Goal: Task Accomplishment & Management: Complete application form

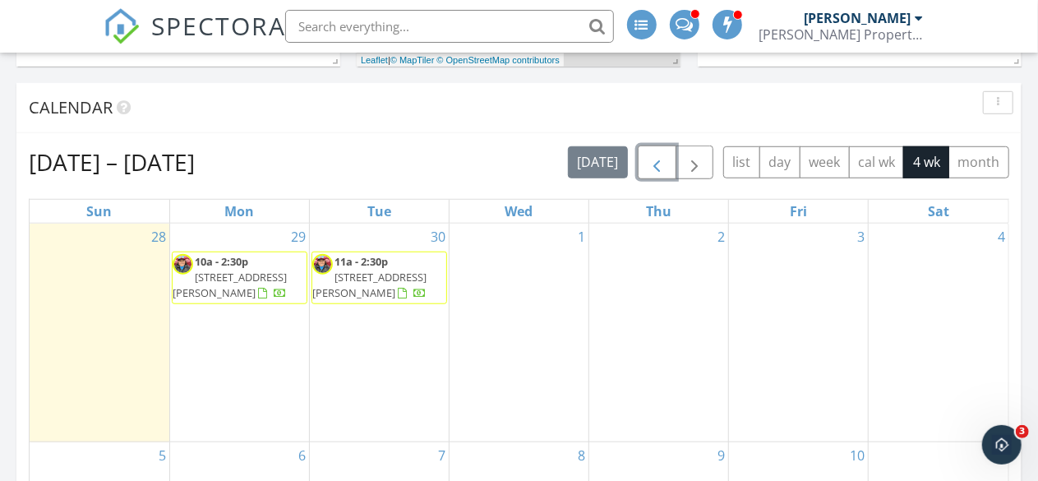
click at [651, 159] on span "button" at bounding box center [657, 163] width 20 height 20
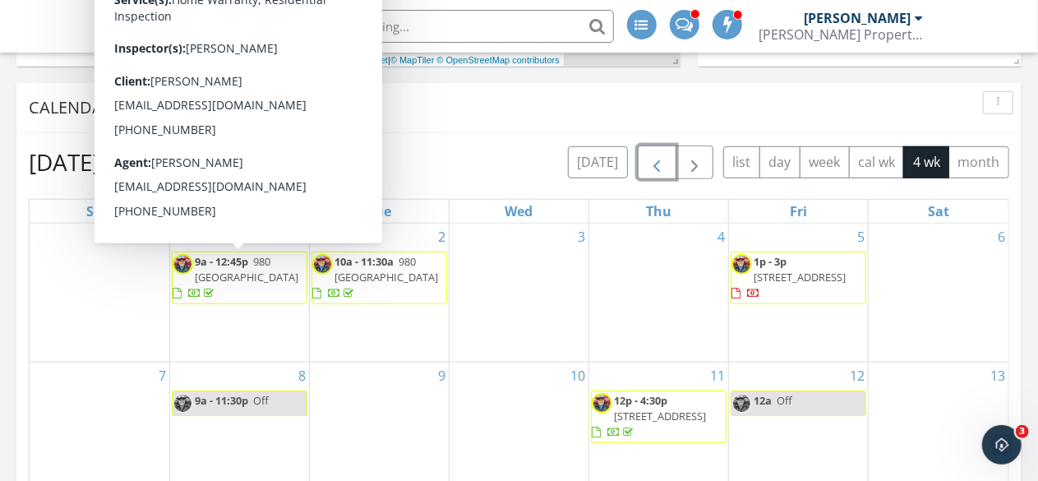
click at [251, 272] on span "980 Byble Rd, London 40744" at bounding box center [247, 269] width 104 height 30
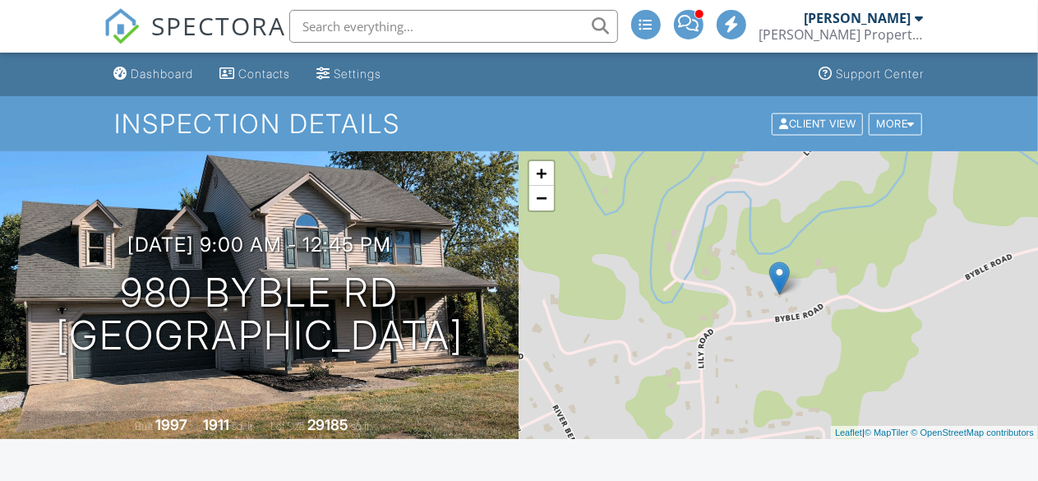
click at [137, 72] on div "Dashboard" at bounding box center [162, 74] width 62 height 14
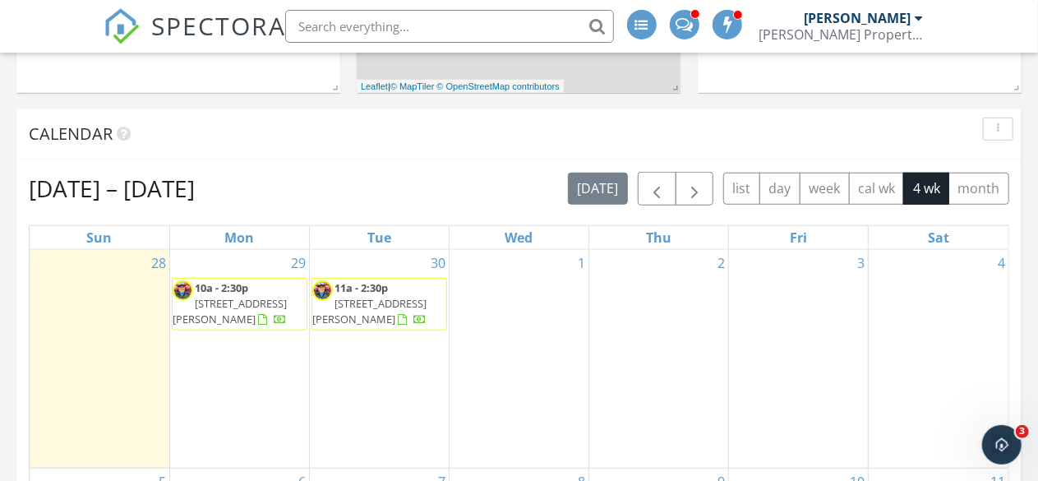
scroll to position [575, 0]
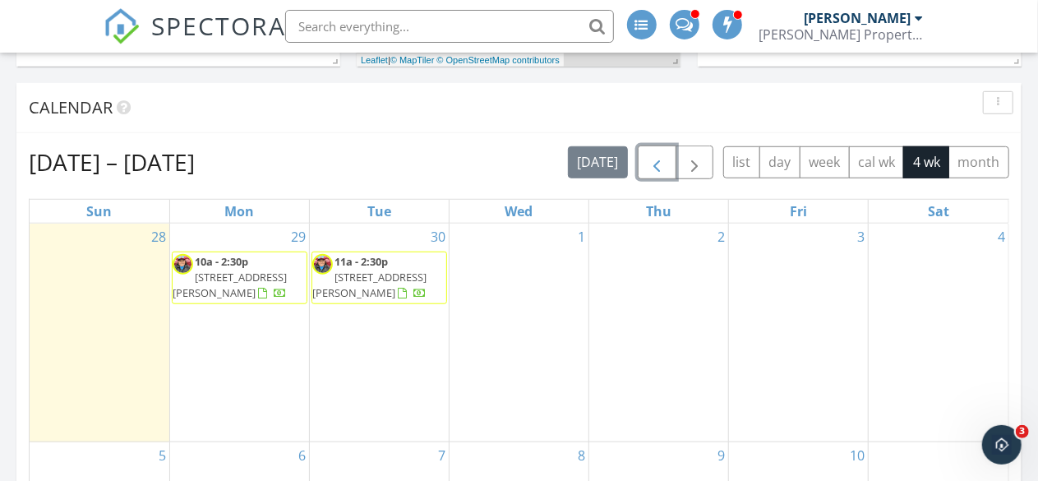
click at [663, 165] on span "button" at bounding box center [657, 163] width 20 height 20
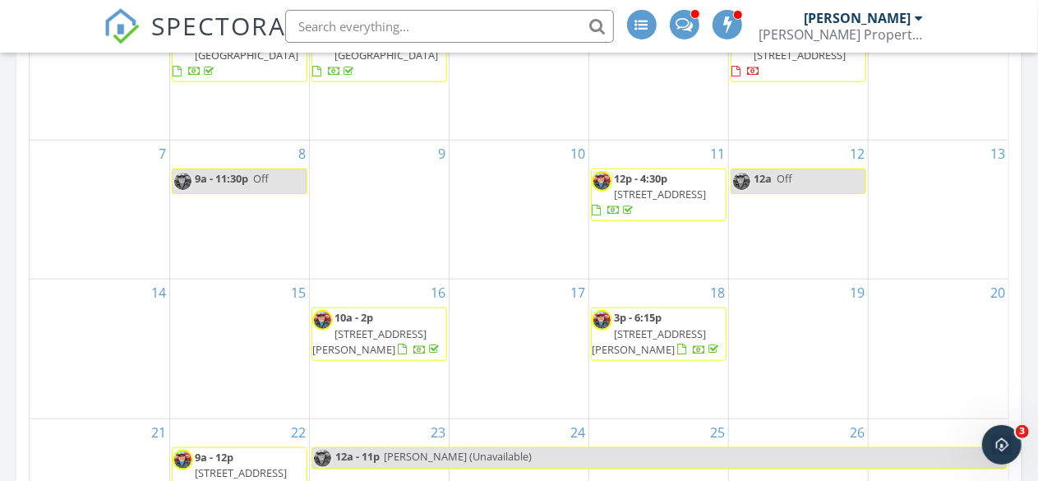
scroll to position [822, 0]
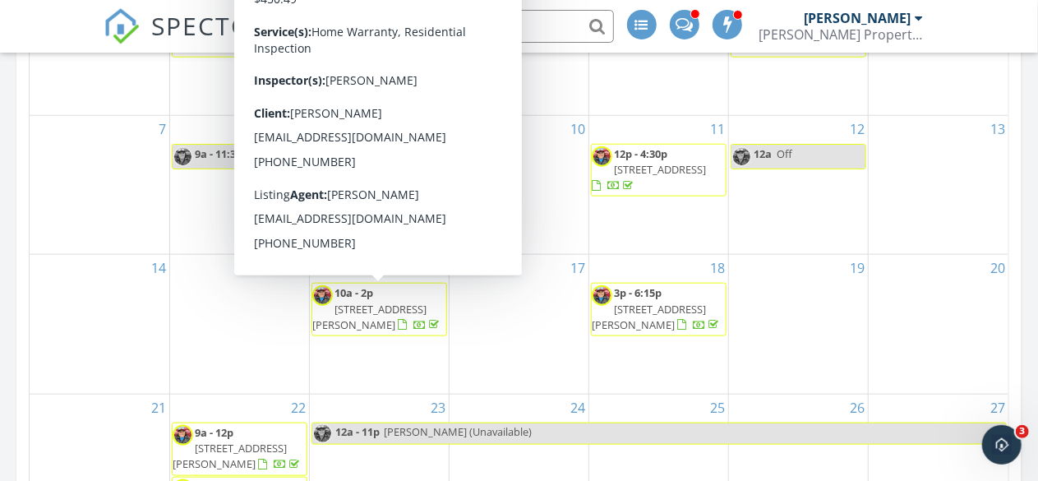
click at [364, 307] on span "[STREET_ADDRESS][PERSON_NAME]" at bounding box center [369, 317] width 114 height 30
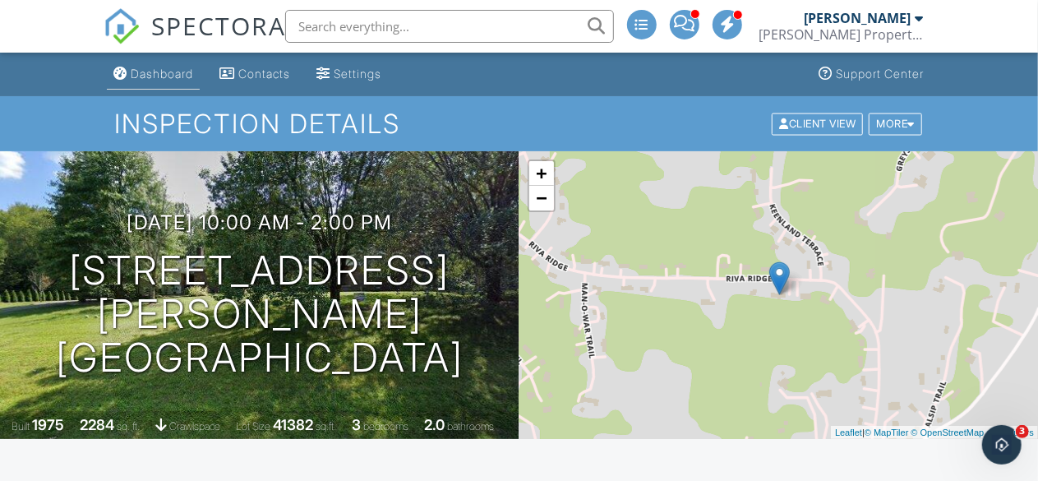
click at [169, 75] on div "Dashboard" at bounding box center [162, 74] width 62 height 14
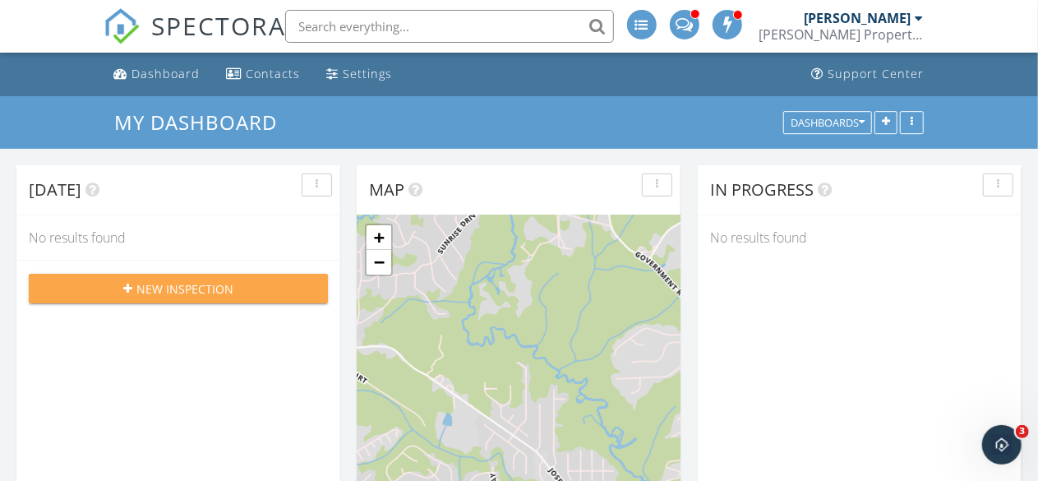
click at [151, 292] on span "New Inspection" at bounding box center [184, 288] width 97 height 17
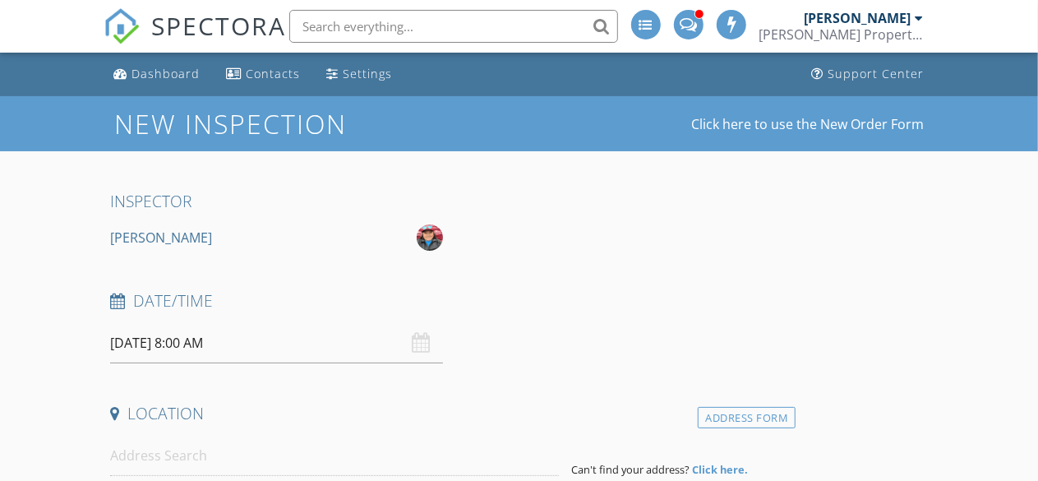
click at [141, 340] on input "[DATE] 8:00 AM" at bounding box center [276, 343] width 333 height 40
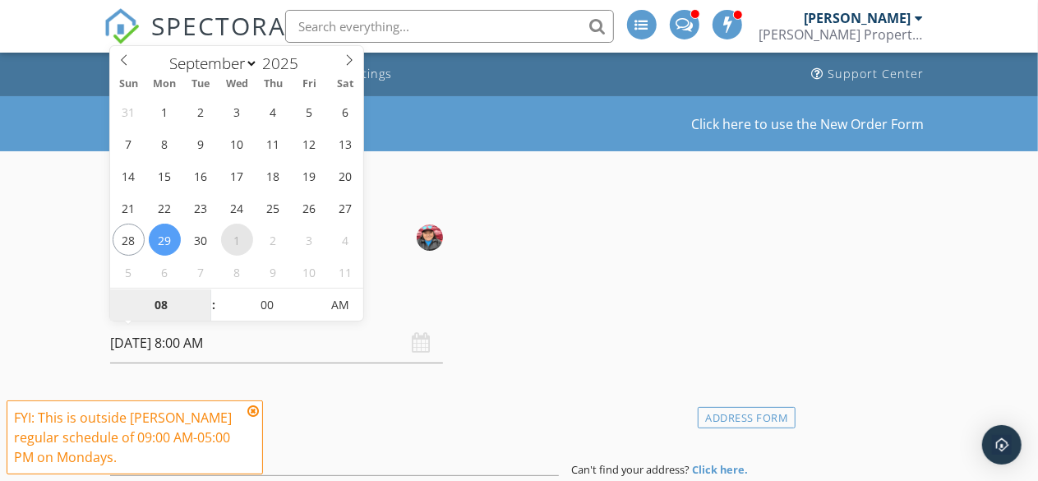
select select "9"
type input "[DATE] 8:00 AM"
type input "09"
type input "10/01/2025 9:00 AM"
click at [207, 296] on span at bounding box center [206, 297] width 12 height 16
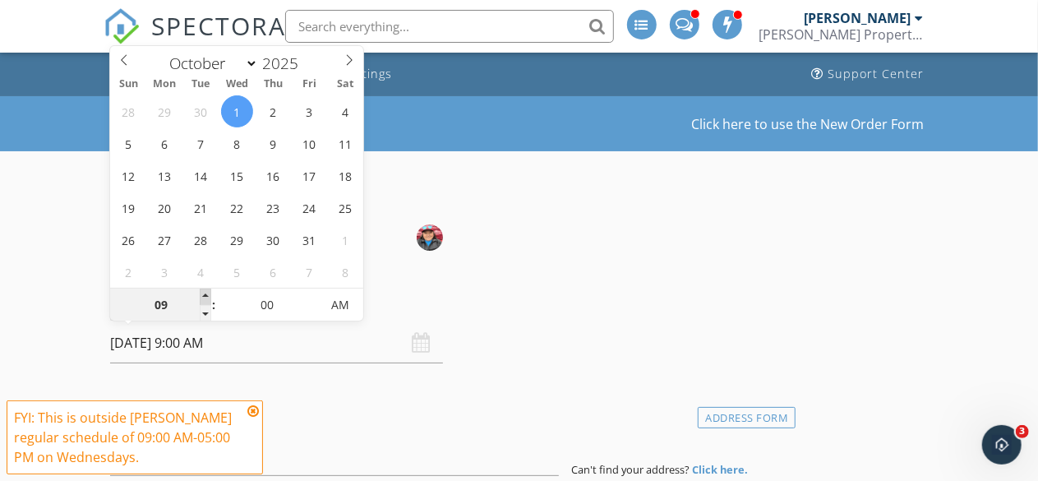
type input "10"
type input "10/01/2025 10:00 AM"
click at [207, 296] on span at bounding box center [206, 297] width 12 height 16
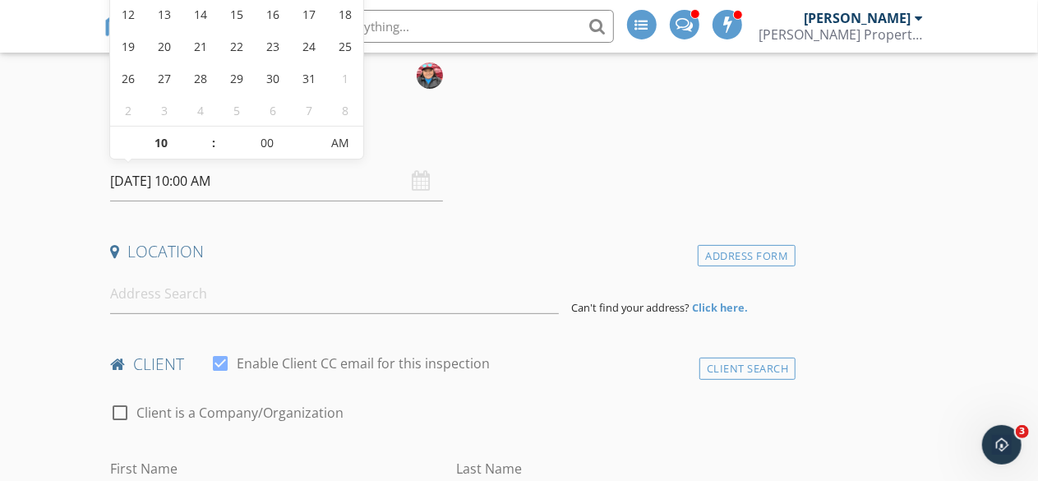
scroll to position [164, 0]
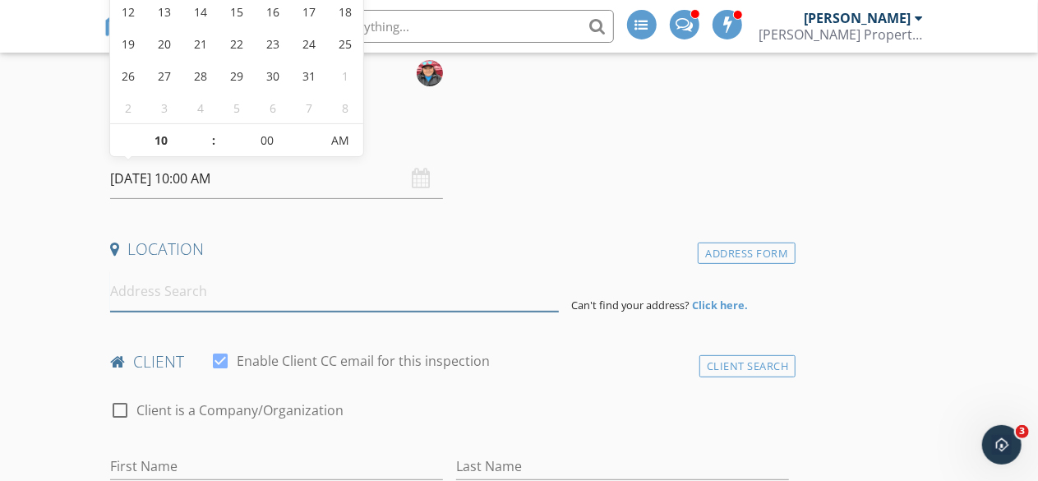
click at [159, 301] on input at bounding box center [334, 291] width 448 height 40
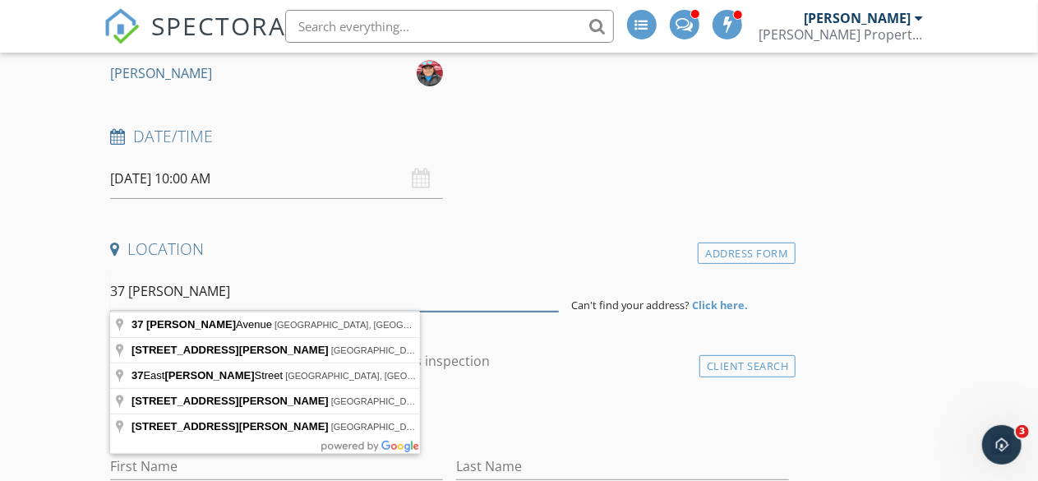
click at [159, 302] on input "37 Kerr" at bounding box center [334, 291] width 448 height 40
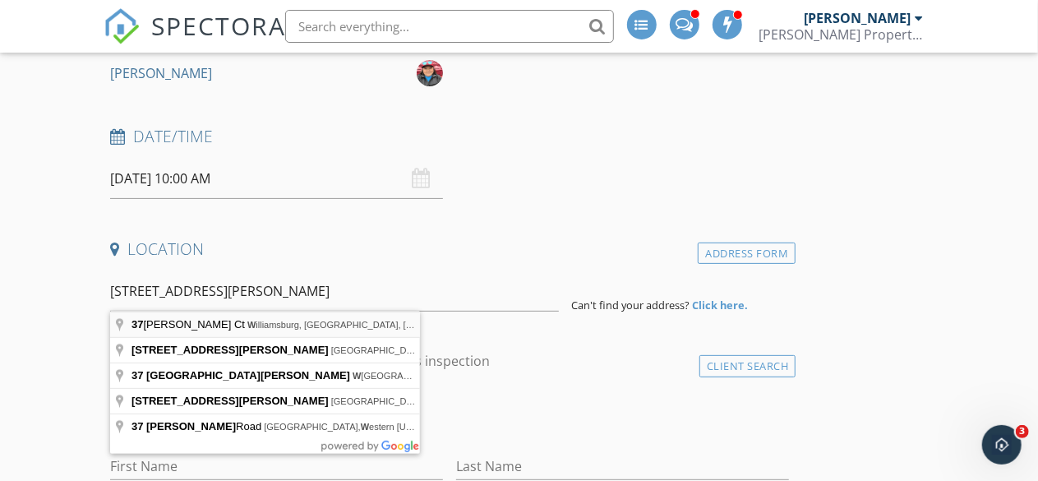
type input "37 Kerr Ct, Williamsburg, KY, USA"
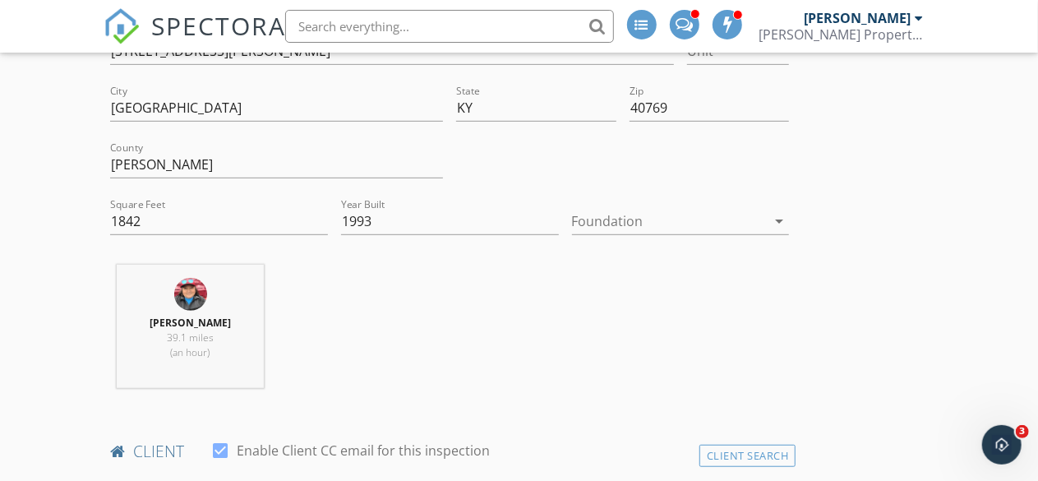
scroll to position [493, 0]
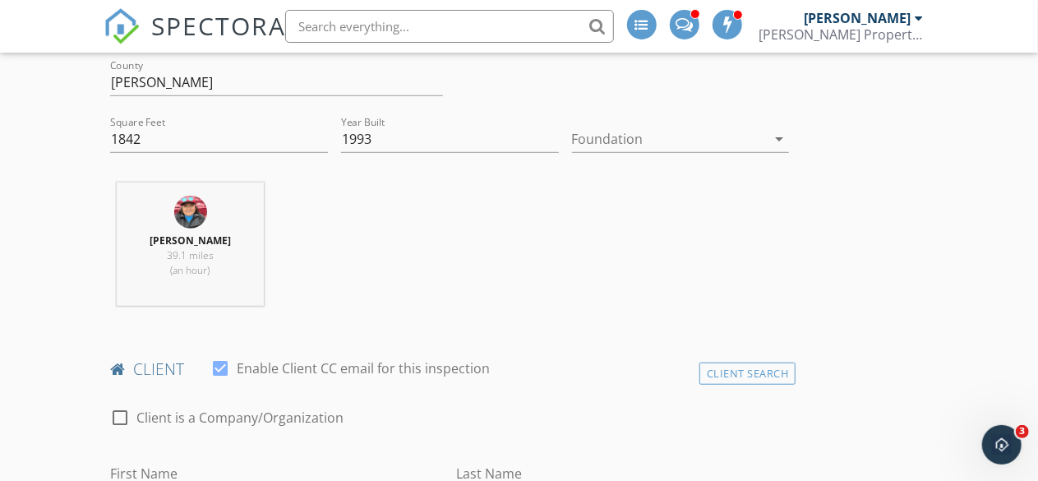
click at [770, 139] on icon "arrow_drop_down" at bounding box center [780, 139] width 20 height 20
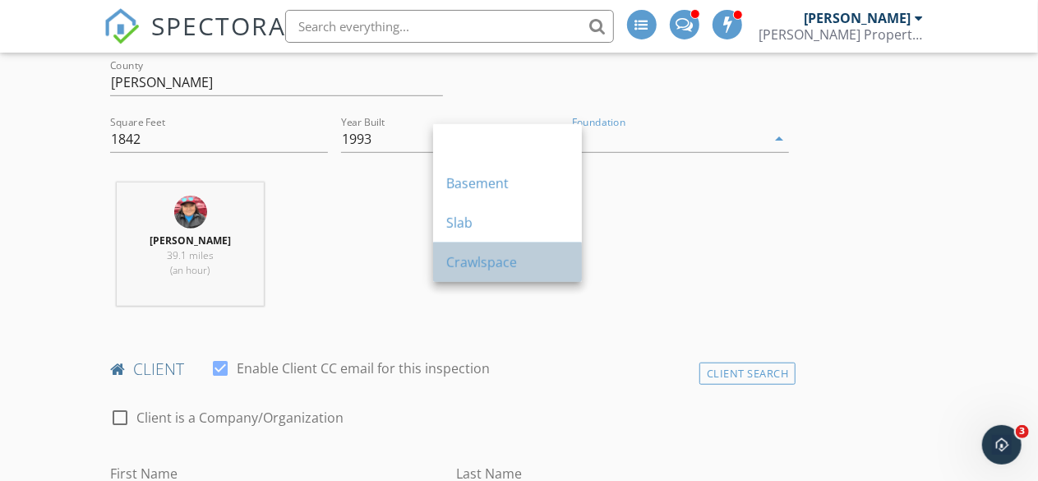
click at [505, 263] on div "Crawlspace" at bounding box center [507, 262] width 122 height 20
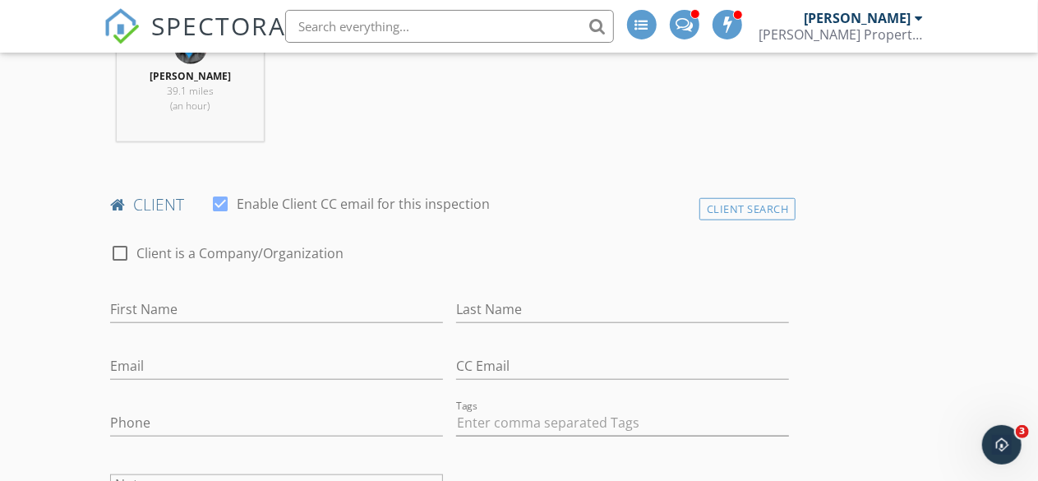
scroll to position [740, 0]
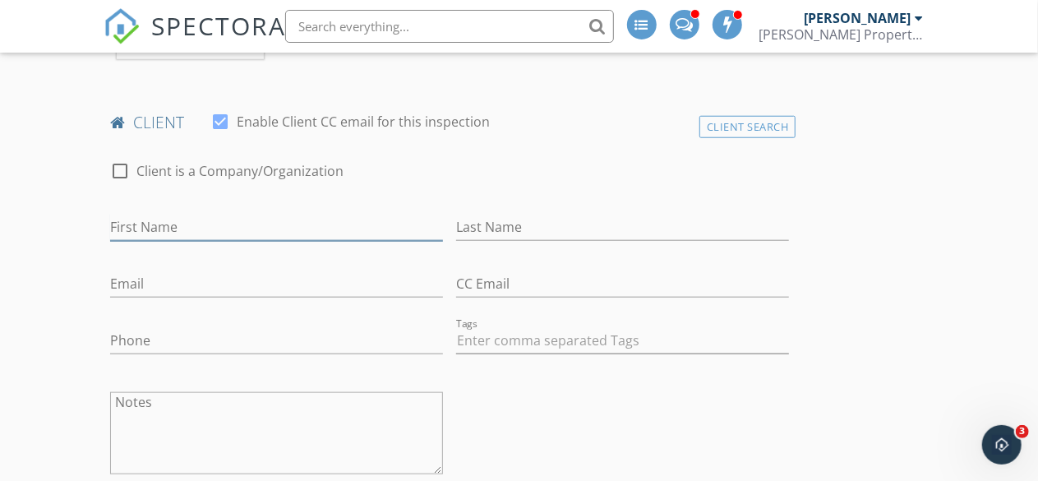
click at [187, 238] on input "First Name" at bounding box center [276, 227] width 333 height 27
type input "[PERSON_NAME]"
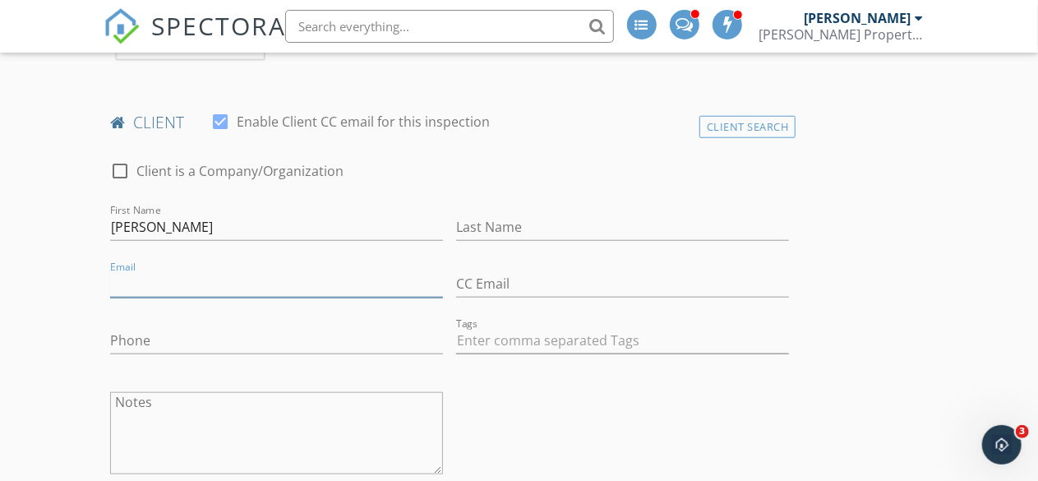
paste input "[EMAIL_ADDRESS][DOMAIN_NAME]"
type input "[EMAIL_ADDRESS][DOMAIN_NAME]"
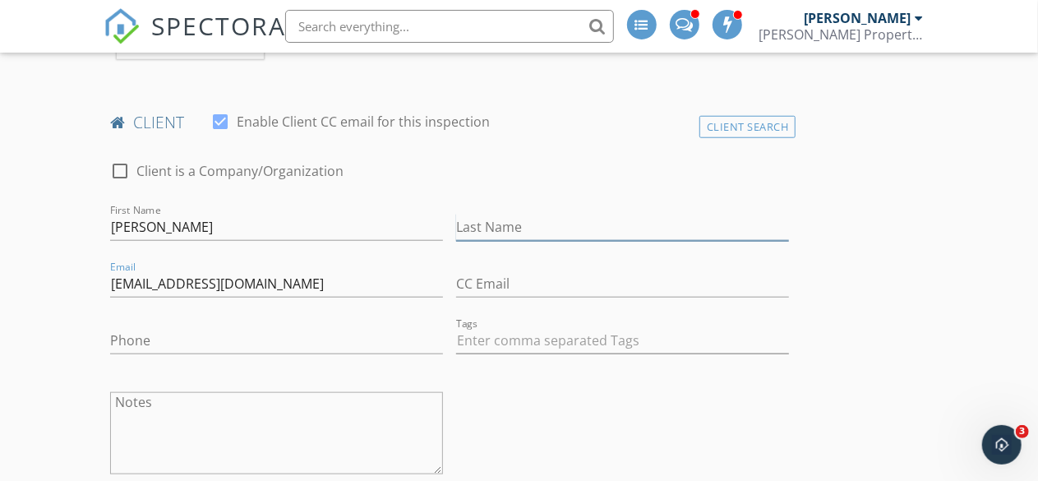
click at [456, 239] on input "Last Name" at bounding box center [622, 227] width 333 height 27
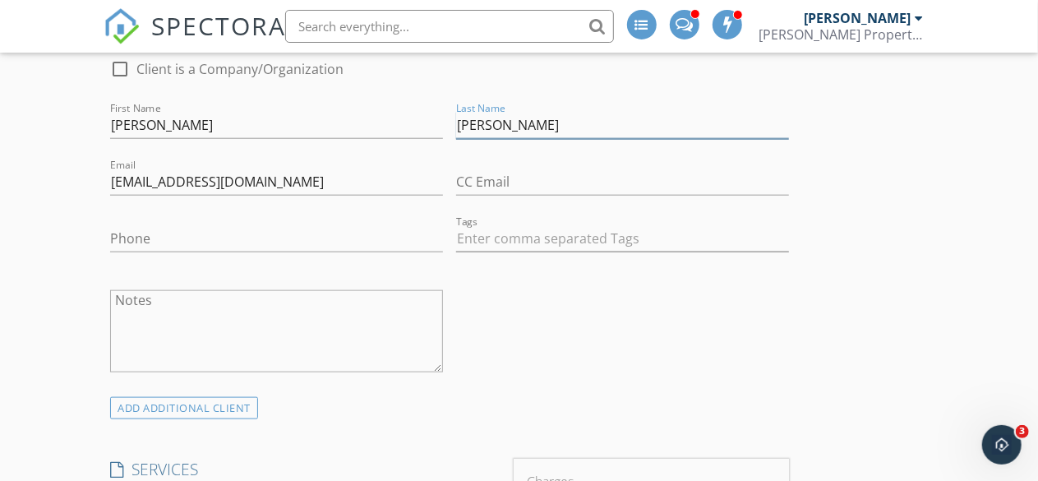
scroll to position [904, 0]
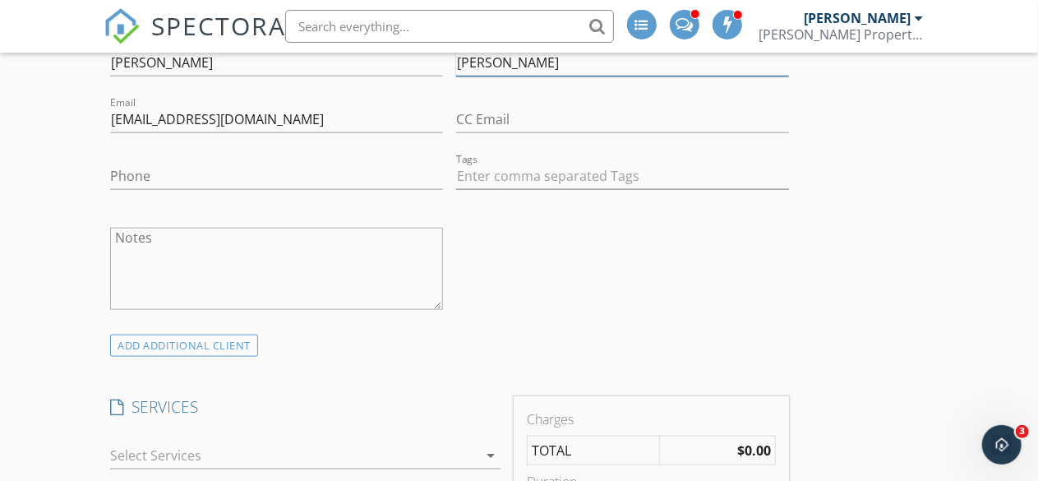
type input "Gaudreau"
click at [130, 190] on input "Phone" at bounding box center [276, 176] width 333 height 27
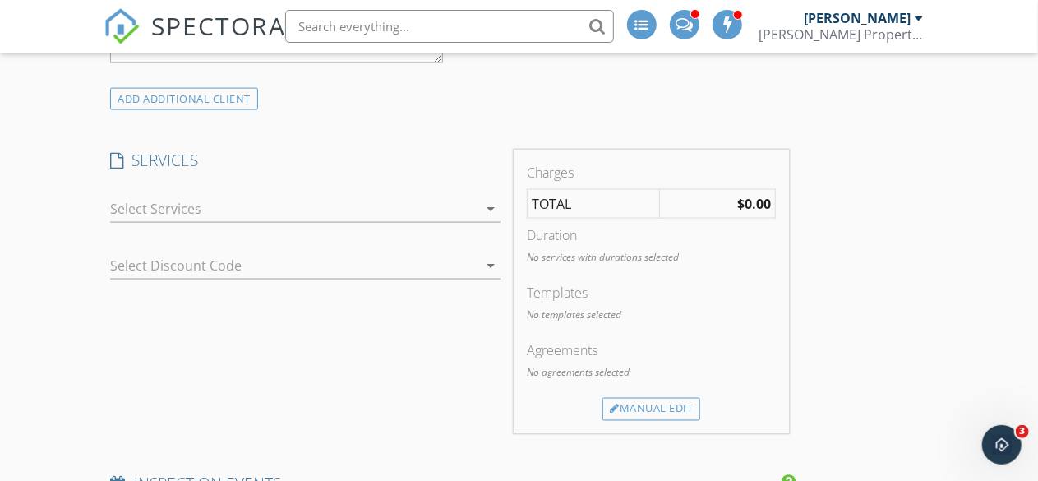
scroll to position [1069, 0]
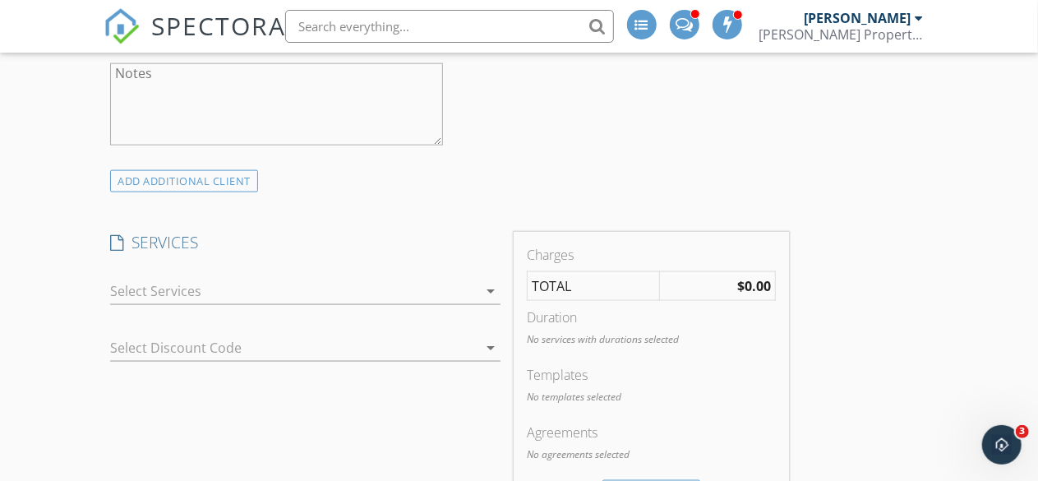
type input "865-399-3577"
click at [202, 106] on textarea "Notes" at bounding box center [276, 104] width 333 height 82
type textarea "R"
type textarea "#"
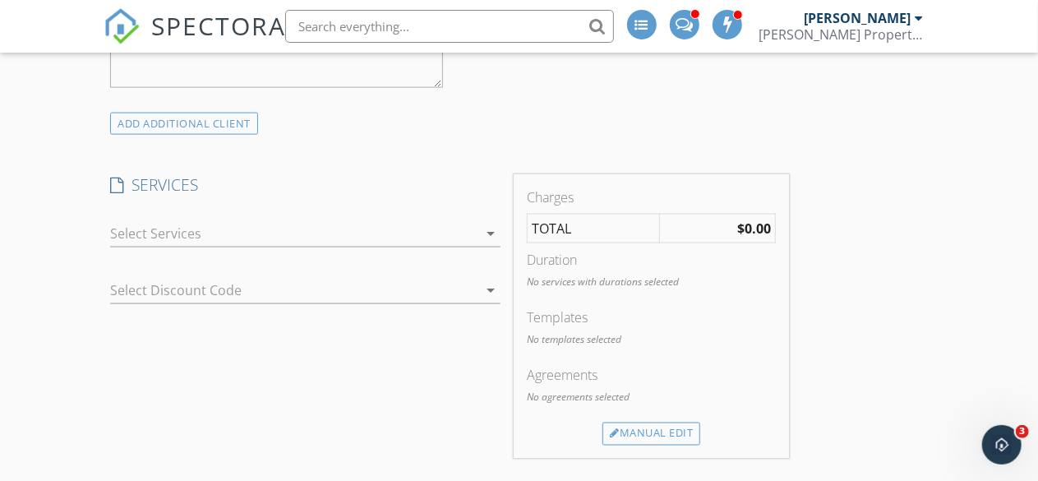
scroll to position [1151, 0]
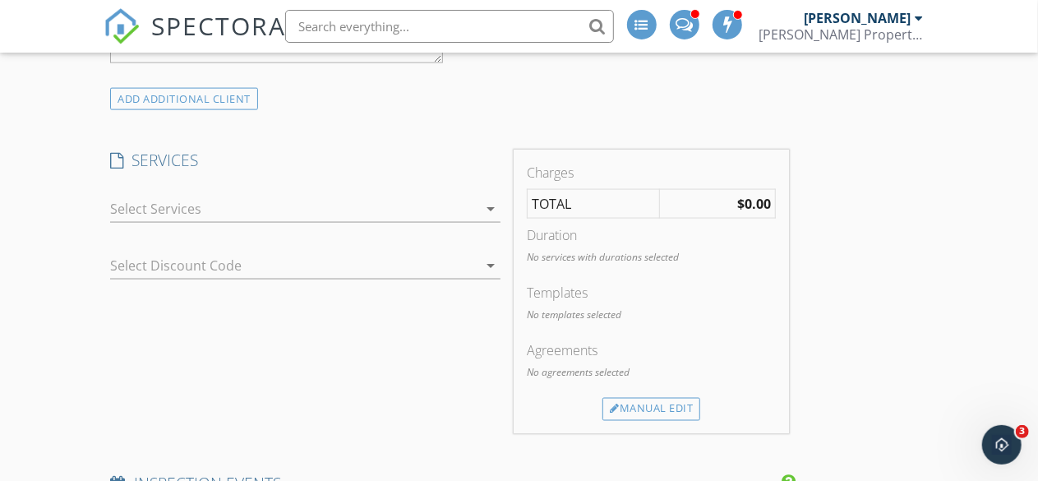
type textarea "3rd time repeat customer."
click at [481, 219] on icon "arrow_drop_down" at bounding box center [491, 209] width 20 height 20
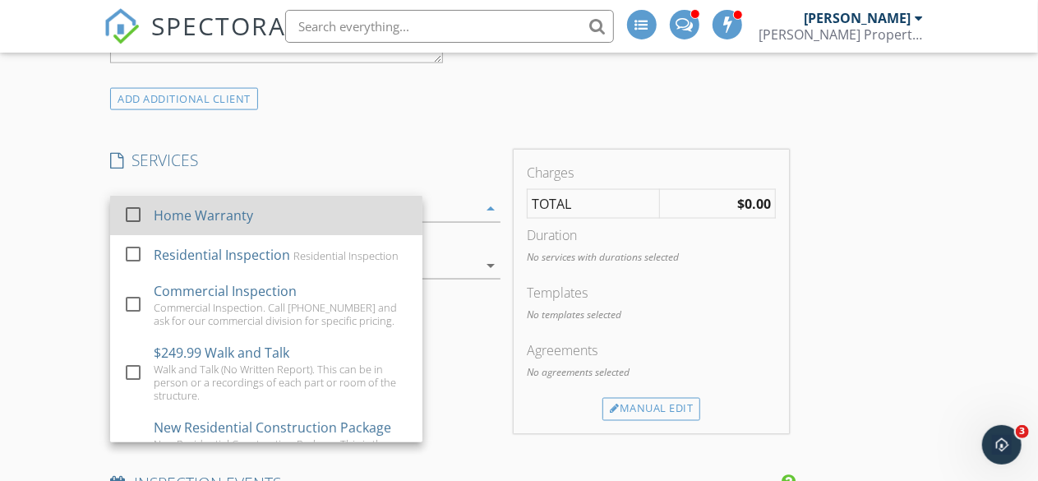
click at [133, 229] on div at bounding box center [133, 215] width 28 height 28
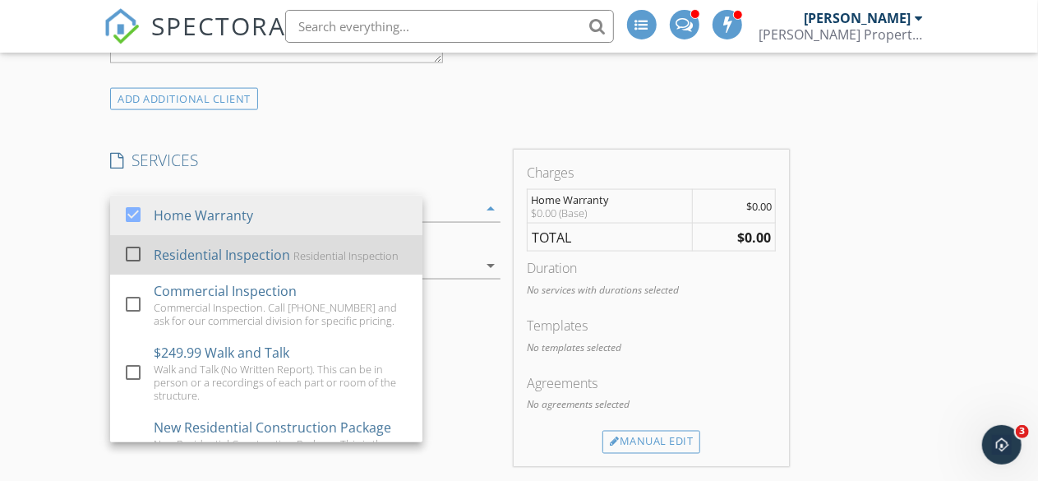
click at [136, 267] on div at bounding box center [133, 254] width 28 height 28
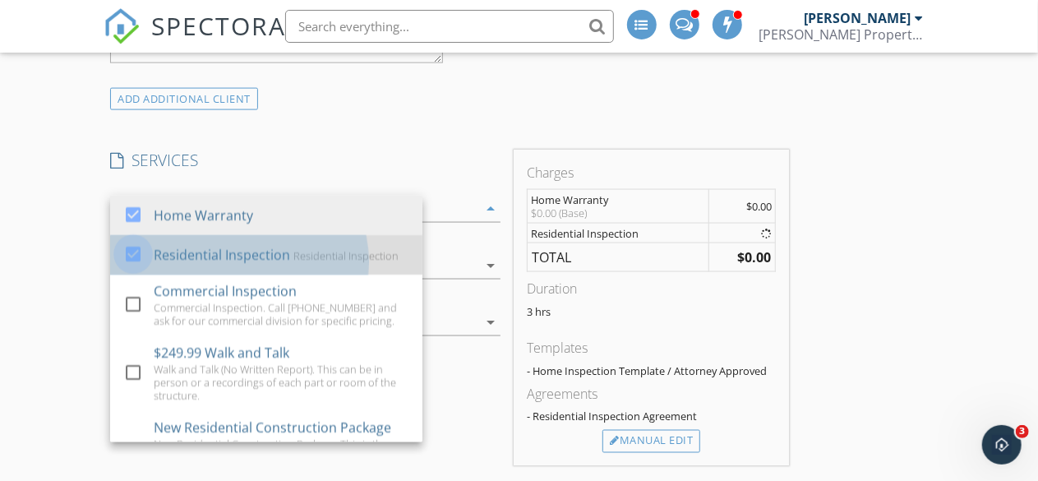
checkbox input "true"
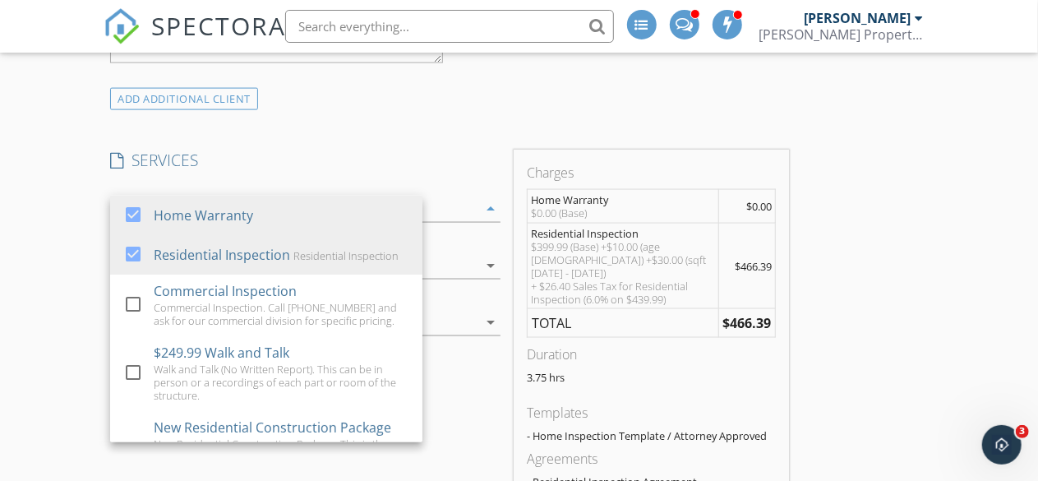
scroll to position [1233, 0]
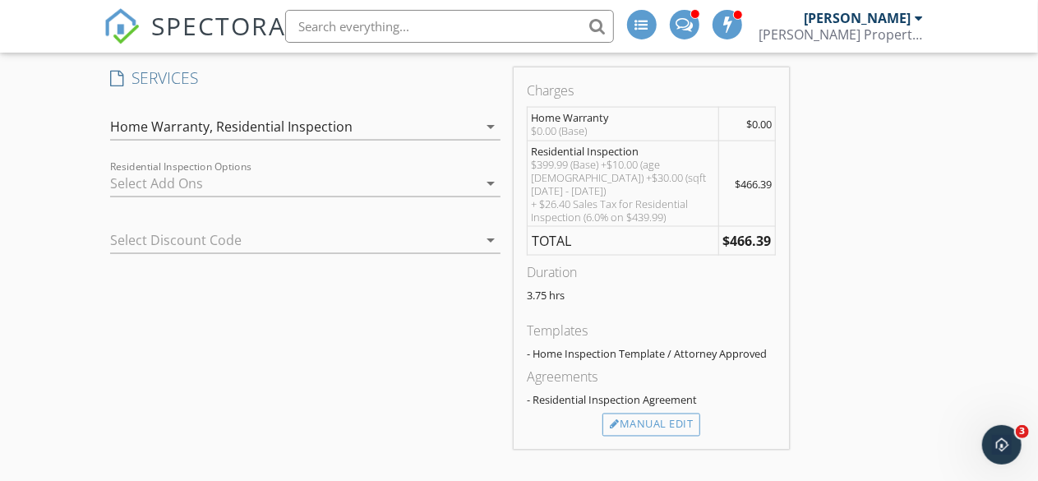
click at [481, 250] on icon "arrow_drop_down" at bounding box center [491, 240] width 20 height 20
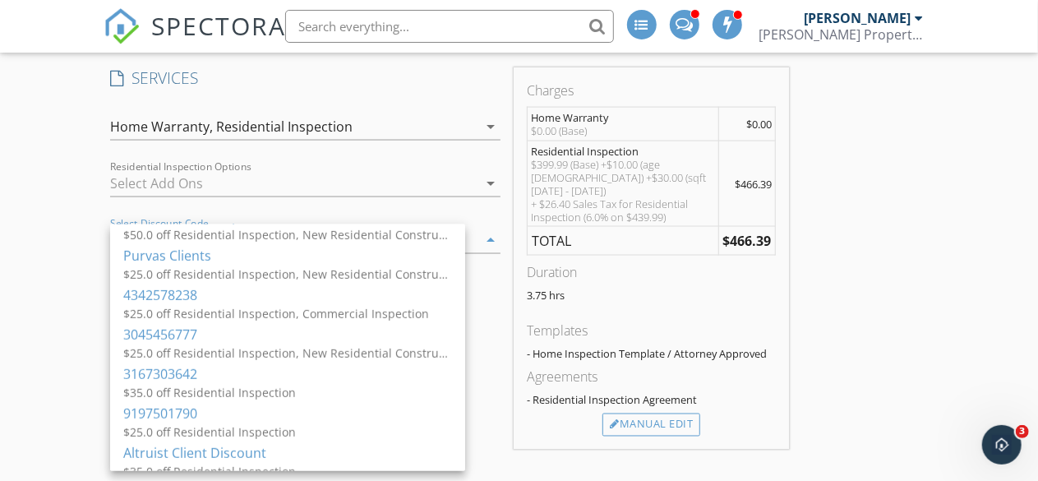
scroll to position [575, 0]
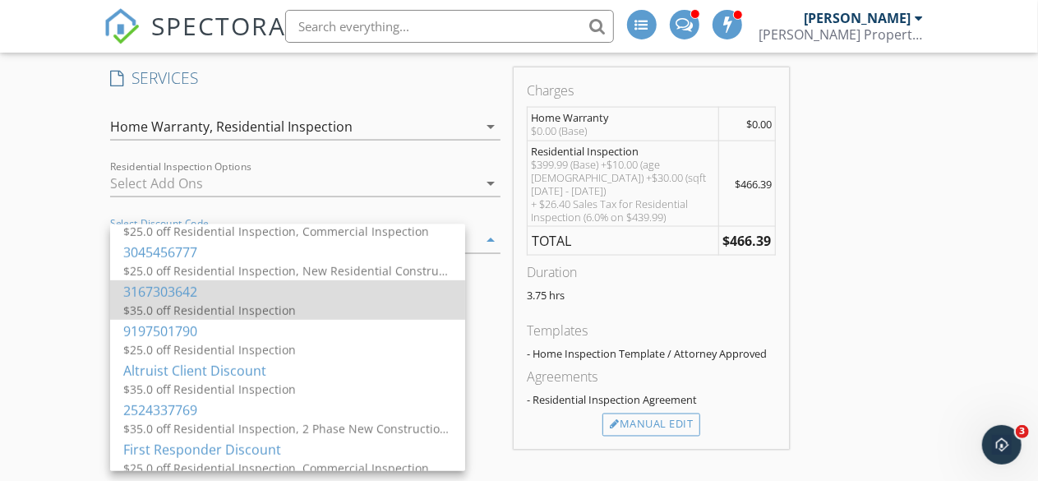
click at [224, 309] on div "$35.0 off Residential Inspection" at bounding box center [287, 310] width 329 height 17
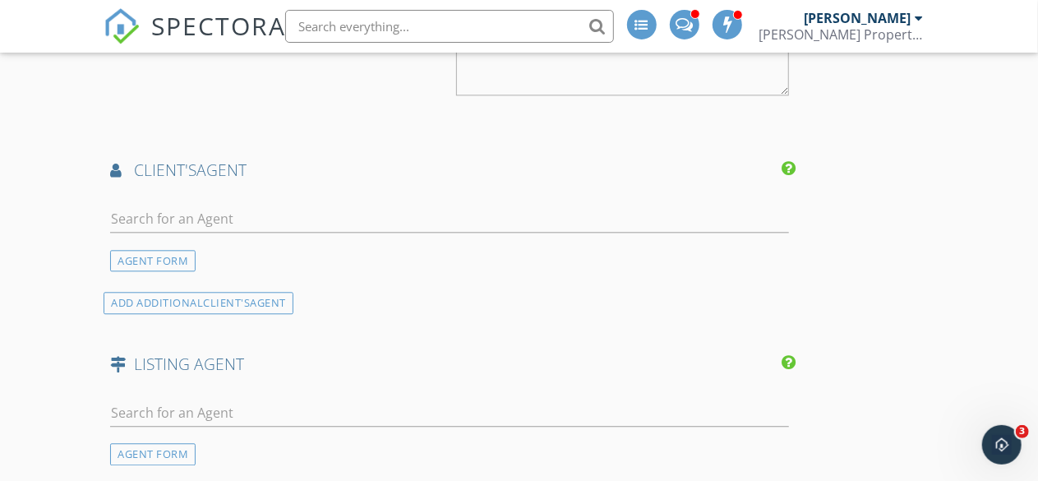
scroll to position [1973, 0]
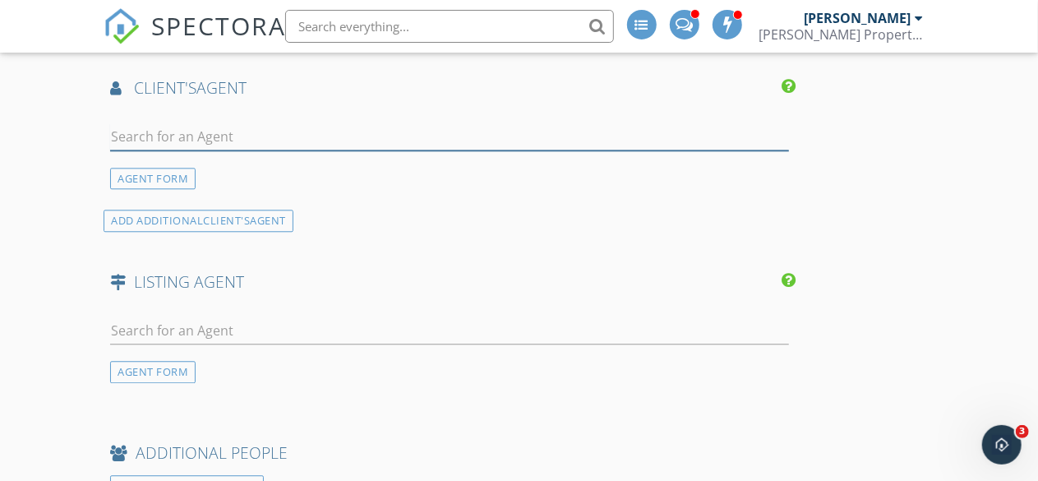
click at [159, 150] on input "text" at bounding box center [449, 136] width 679 height 27
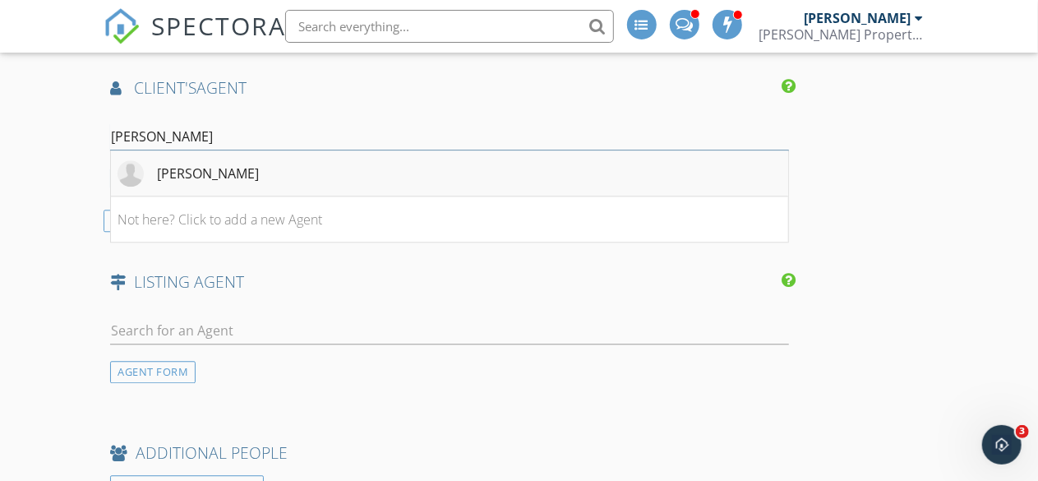
type input "dustin w"
click at [209, 183] on div "Dustin Winchester" at bounding box center [208, 174] width 102 height 20
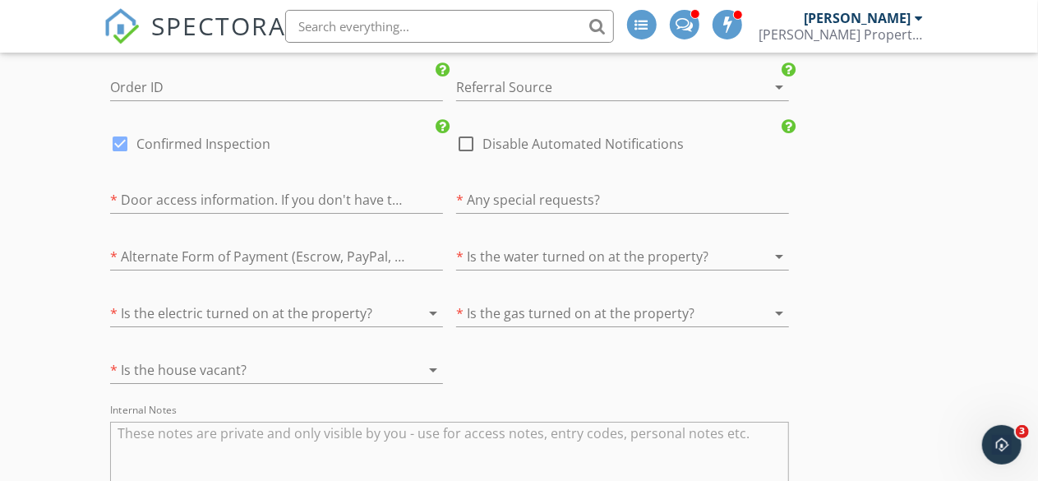
scroll to position [2877, 0]
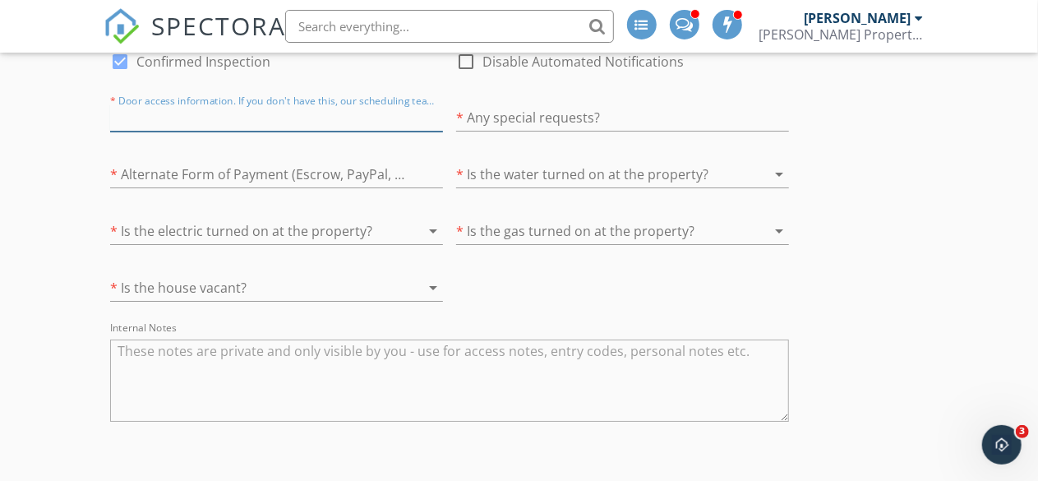
click at [162, 132] on input "text" at bounding box center [276, 117] width 333 height 27
type input "O"
type input "Agent/ Home owner"
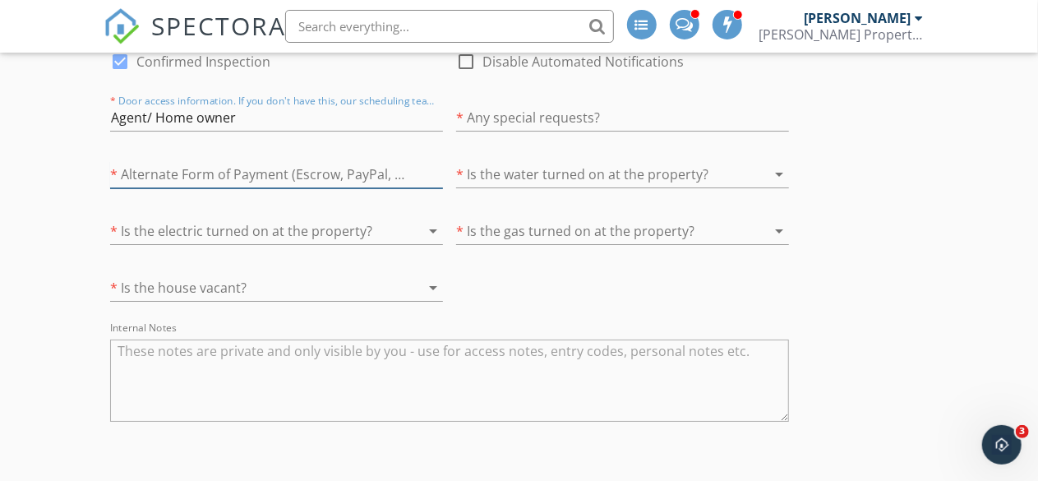
click at [282, 188] on input "text" at bounding box center [276, 174] width 333 height 27
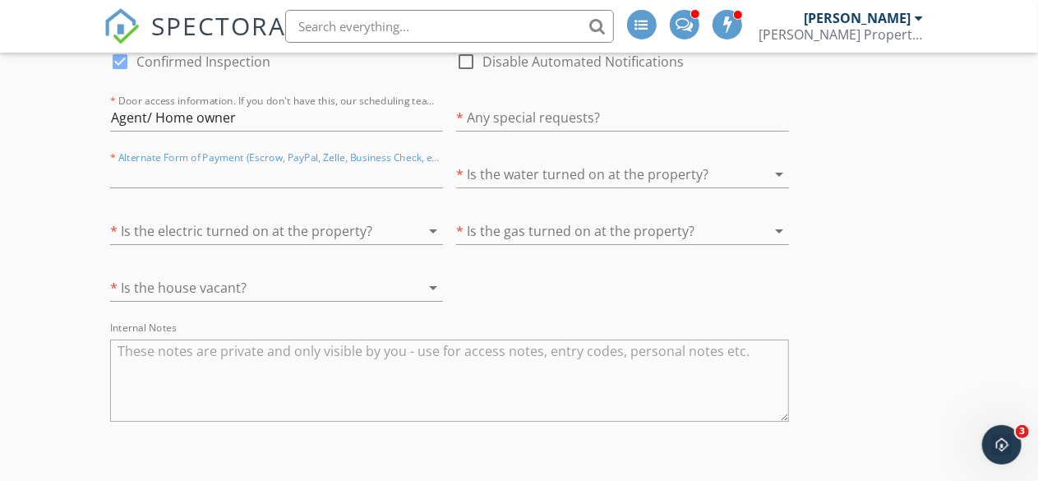
click at [770, 184] on icon "arrow_drop_down" at bounding box center [780, 174] width 20 height 20
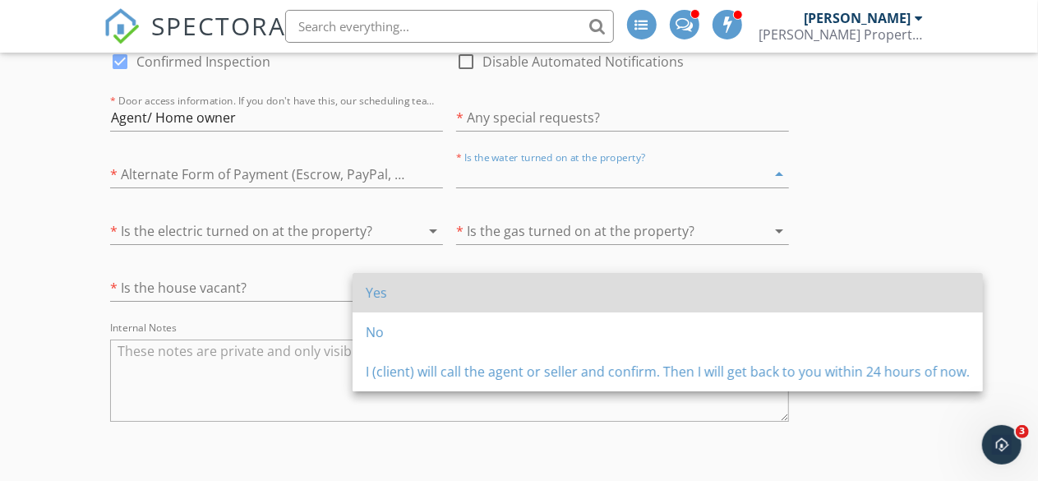
click at [483, 298] on div "Yes" at bounding box center [668, 293] width 604 height 20
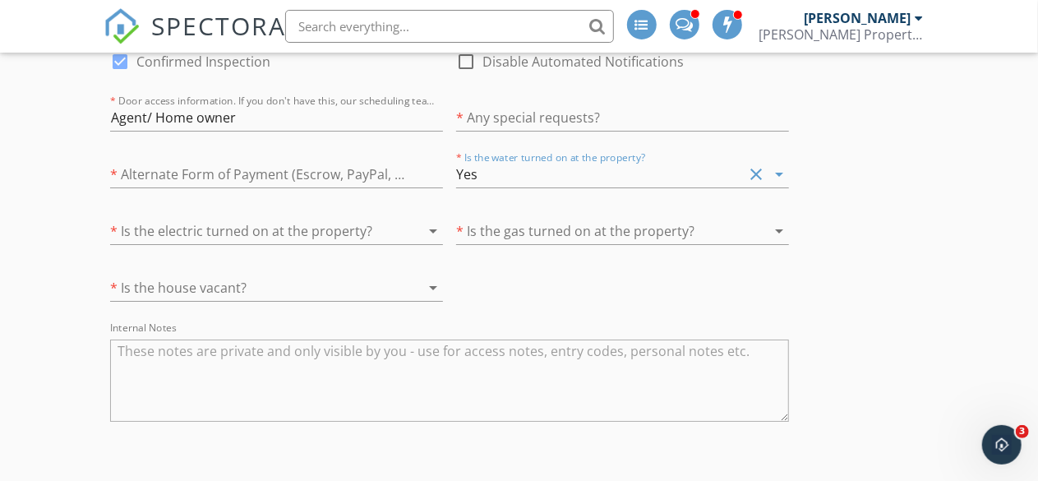
click at [770, 241] on icon "arrow_drop_down" at bounding box center [780, 231] width 20 height 20
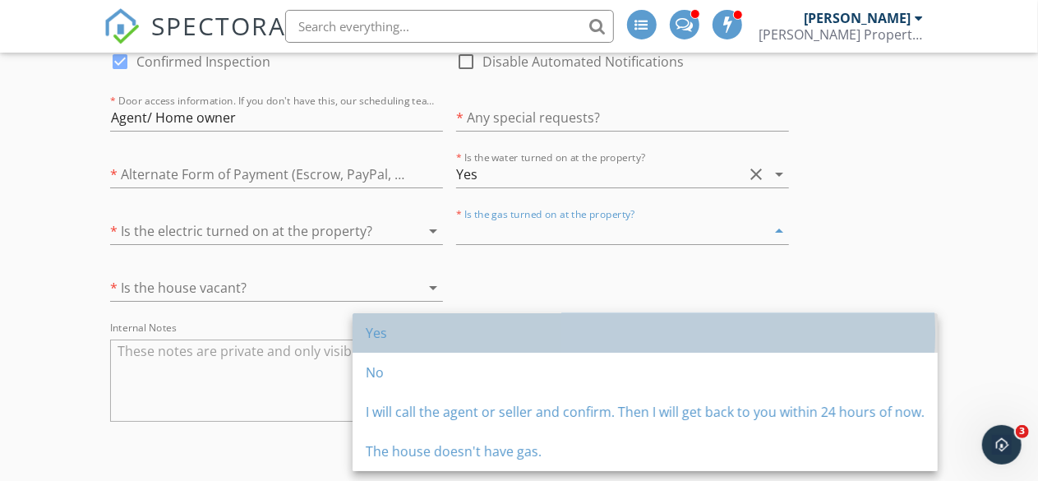
click at [480, 347] on div "Yes" at bounding box center [645, 332] width 559 height 39
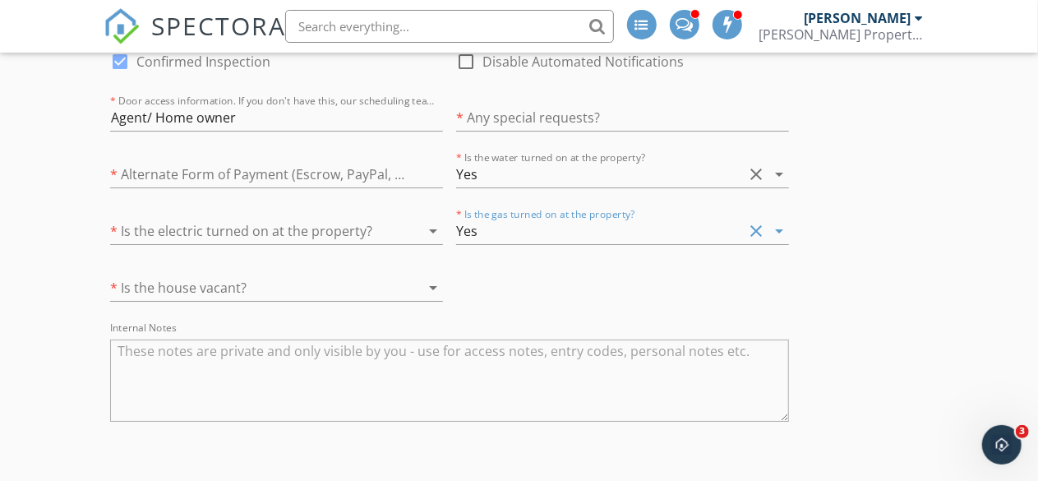
click at [423, 241] on icon "arrow_drop_down" at bounding box center [433, 231] width 20 height 20
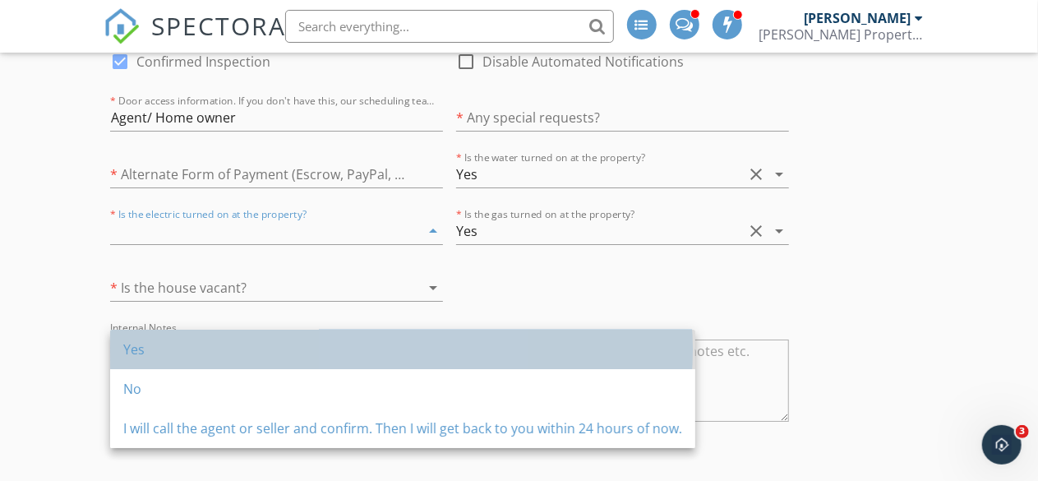
click at [282, 341] on div "Yes" at bounding box center [402, 350] width 559 height 20
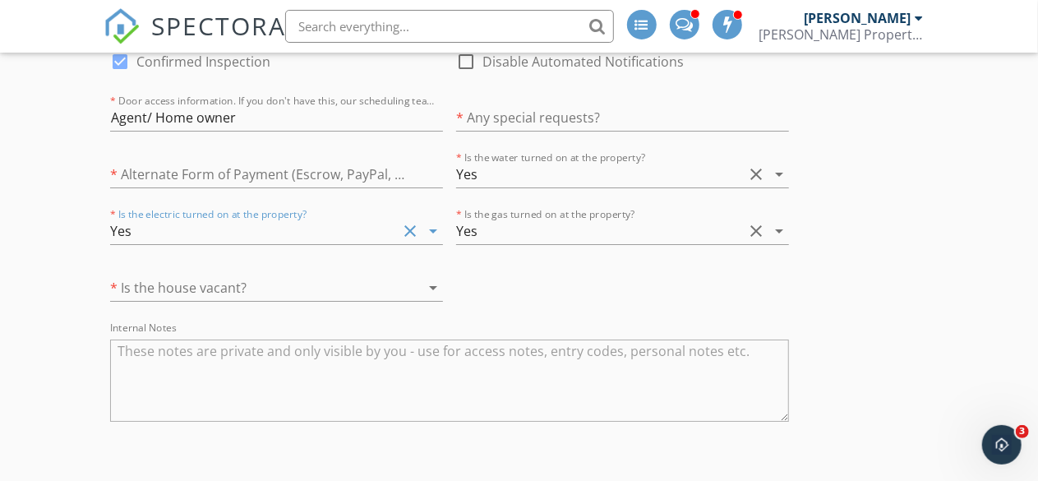
click at [423, 298] on icon "arrow_drop_down" at bounding box center [433, 288] width 20 height 20
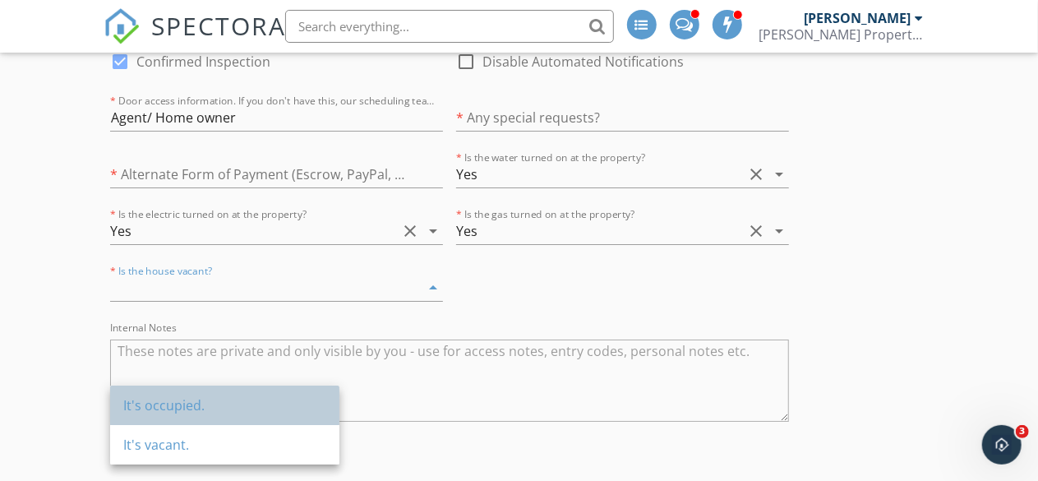
click at [254, 402] on div "It's occupied." at bounding box center [224, 405] width 203 height 20
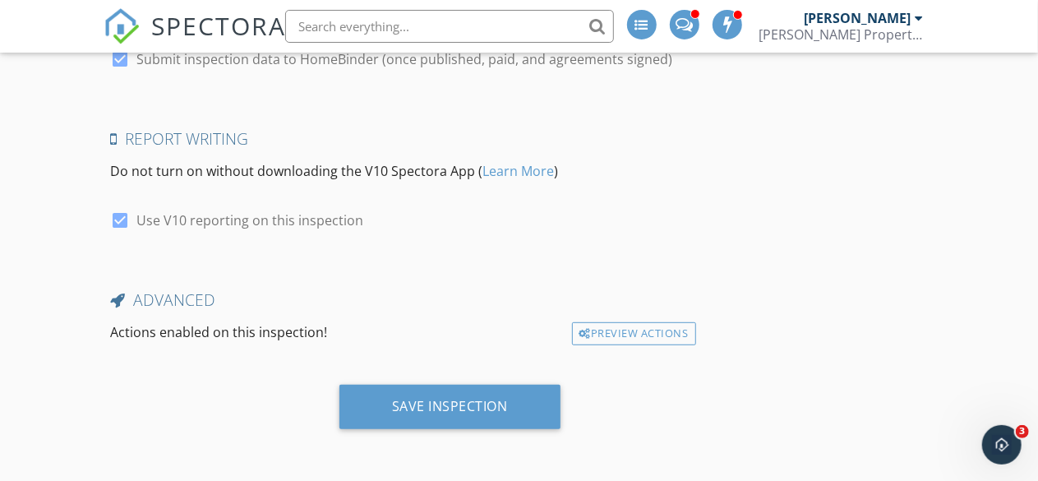
scroll to position [3543, 0]
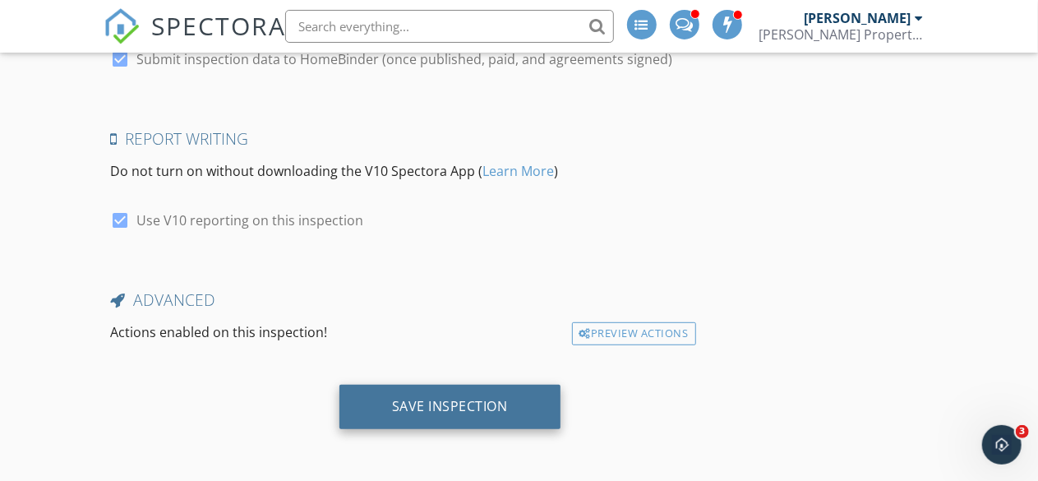
click at [392, 406] on div "Save Inspection" at bounding box center [450, 406] width 116 height 16
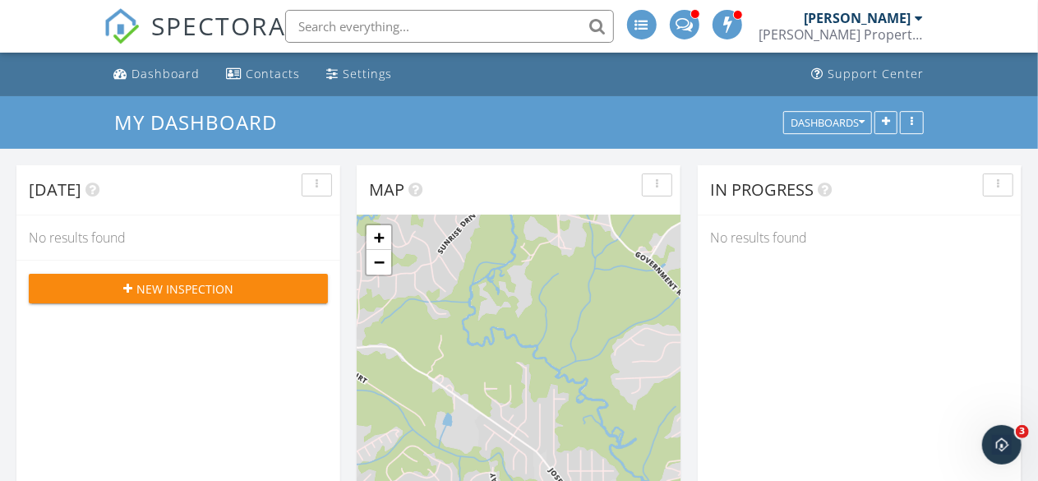
click at [922, 19] on div at bounding box center [920, 18] width 8 height 13
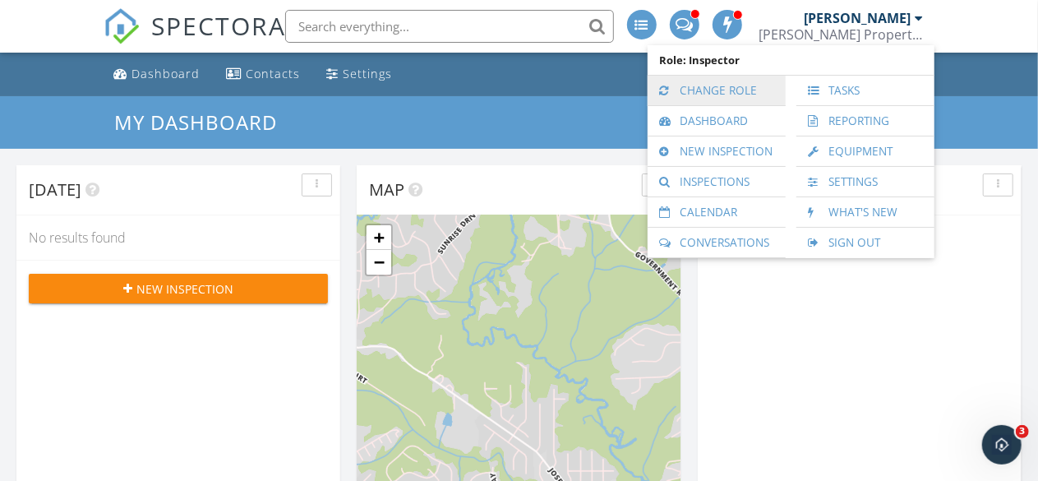
click at [737, 90] on link "Change Role" at bounding box center [717, 91] width 122 height 30
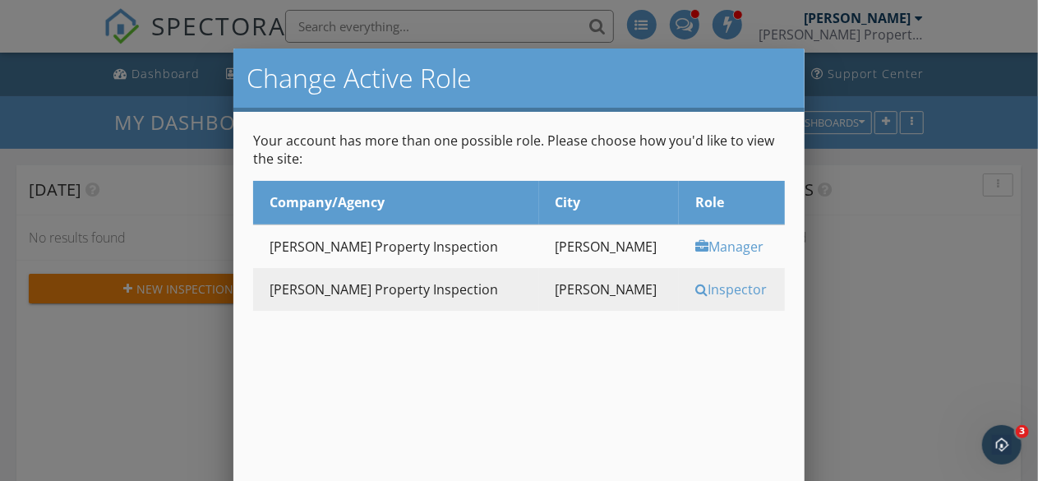
click at [696, 246] on div "Manager" at bounding box center [738, 247] width 85 height 18
